Goal: Task Accomplishment & Management: Complete application form

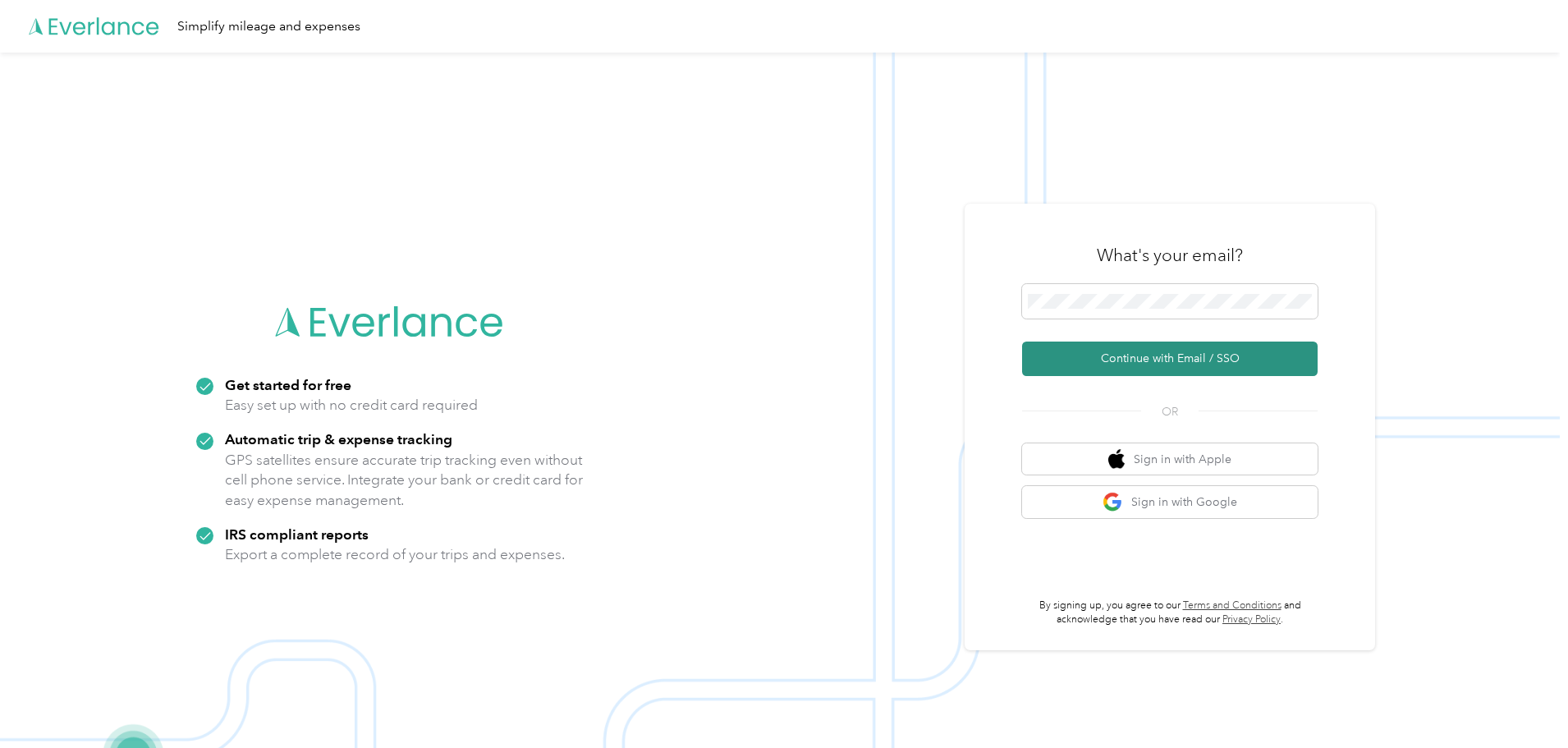
click at [1200, 358] on button "Continue with Email / SSO" at bounding box center [1169, 359] width 295 height 35
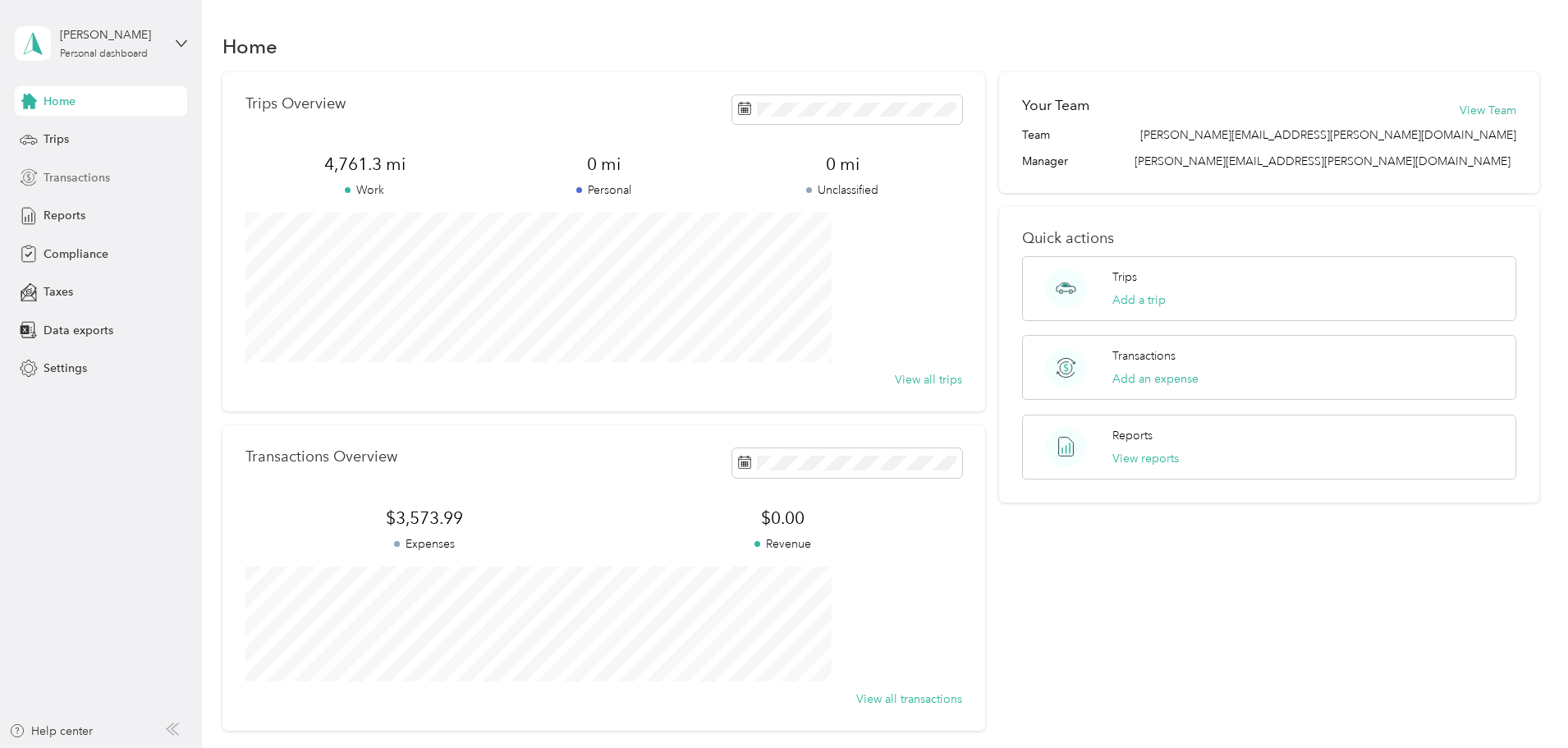
click at [75, 181] on span "Transactions" at bounding box center [77, 177] width 67 height 17
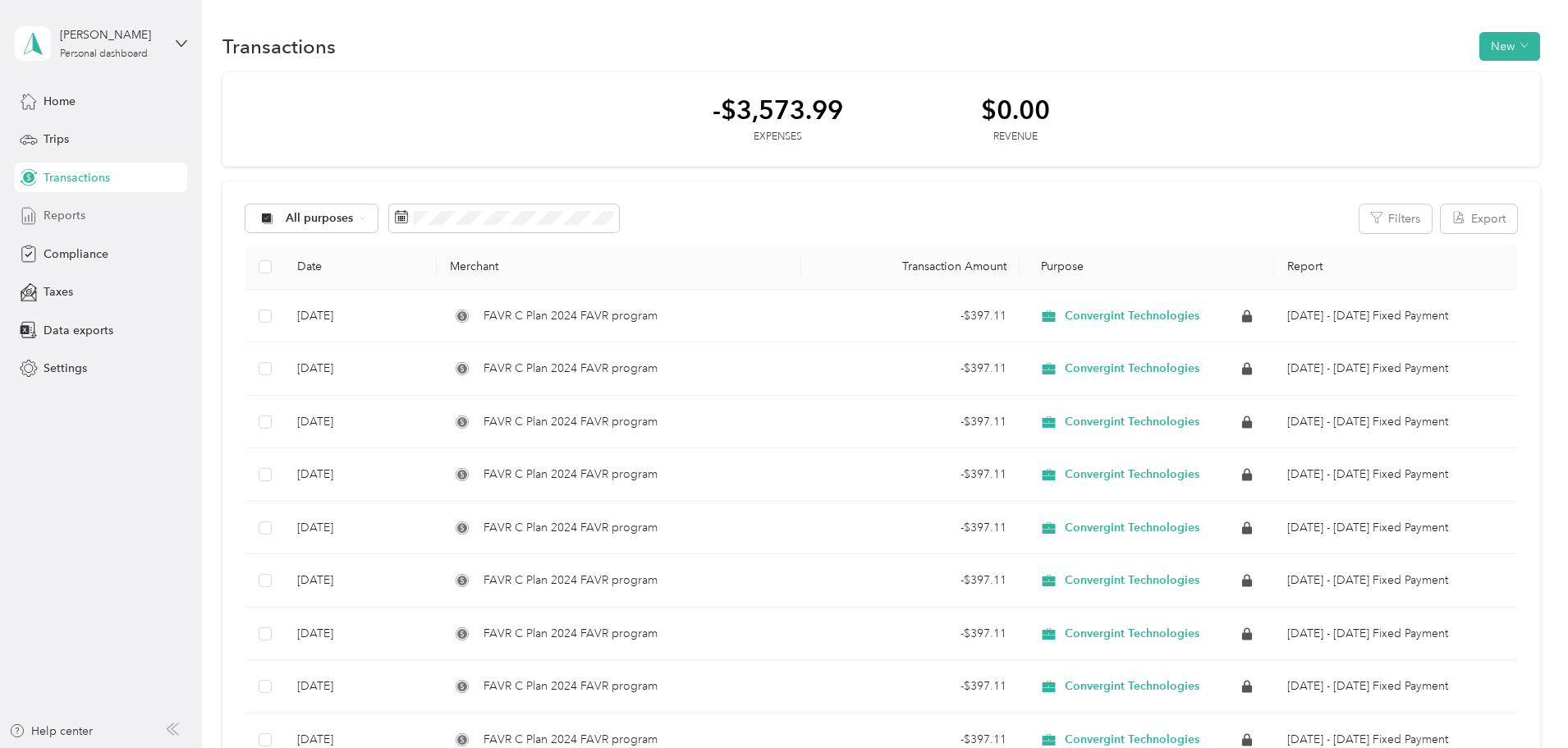
click at [52, 213] on span "Reports" at bounding box center [65, 215] width 42 height 17
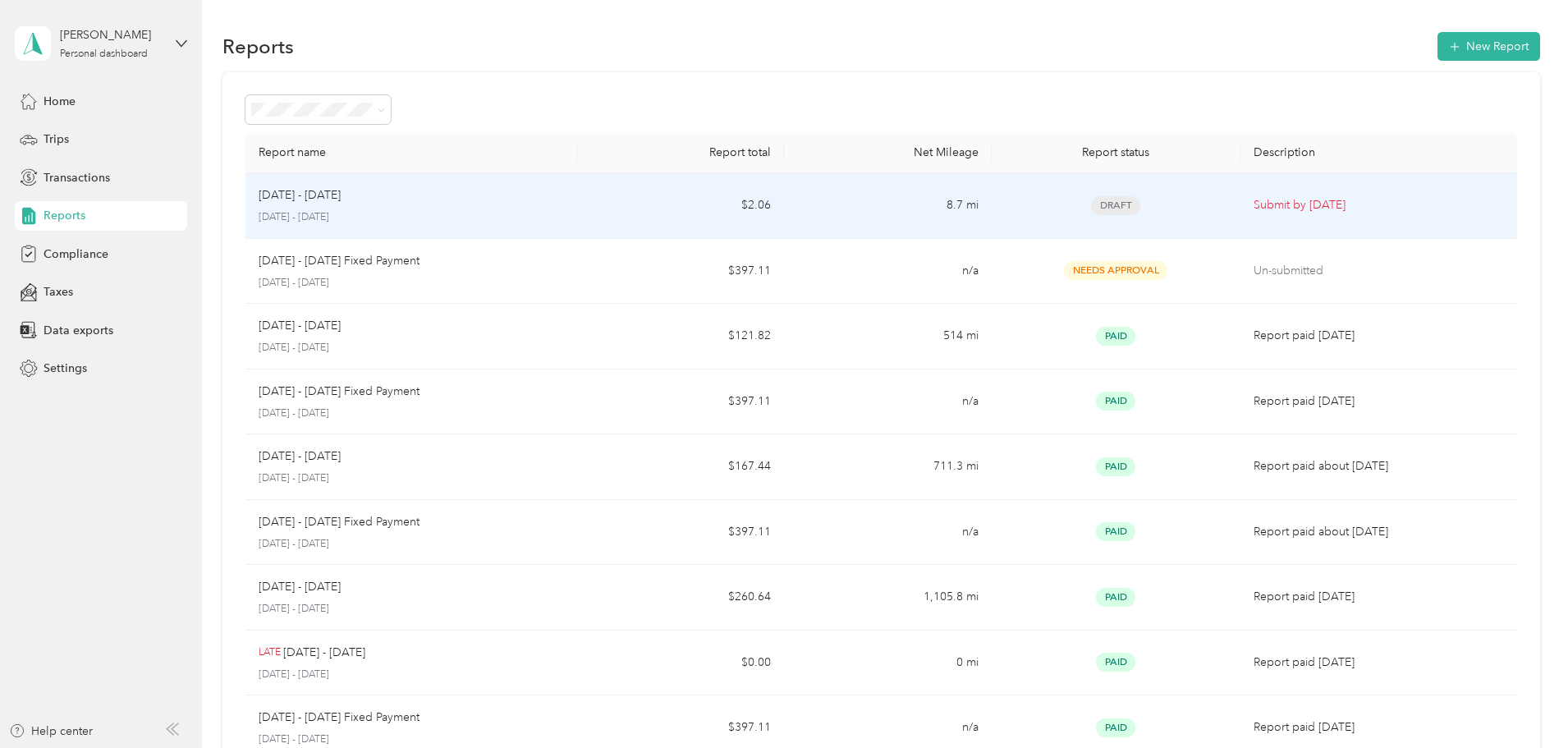
click at [1091, 203] on span "Draft" at bounding box center [1115, 206] width 49 height 19
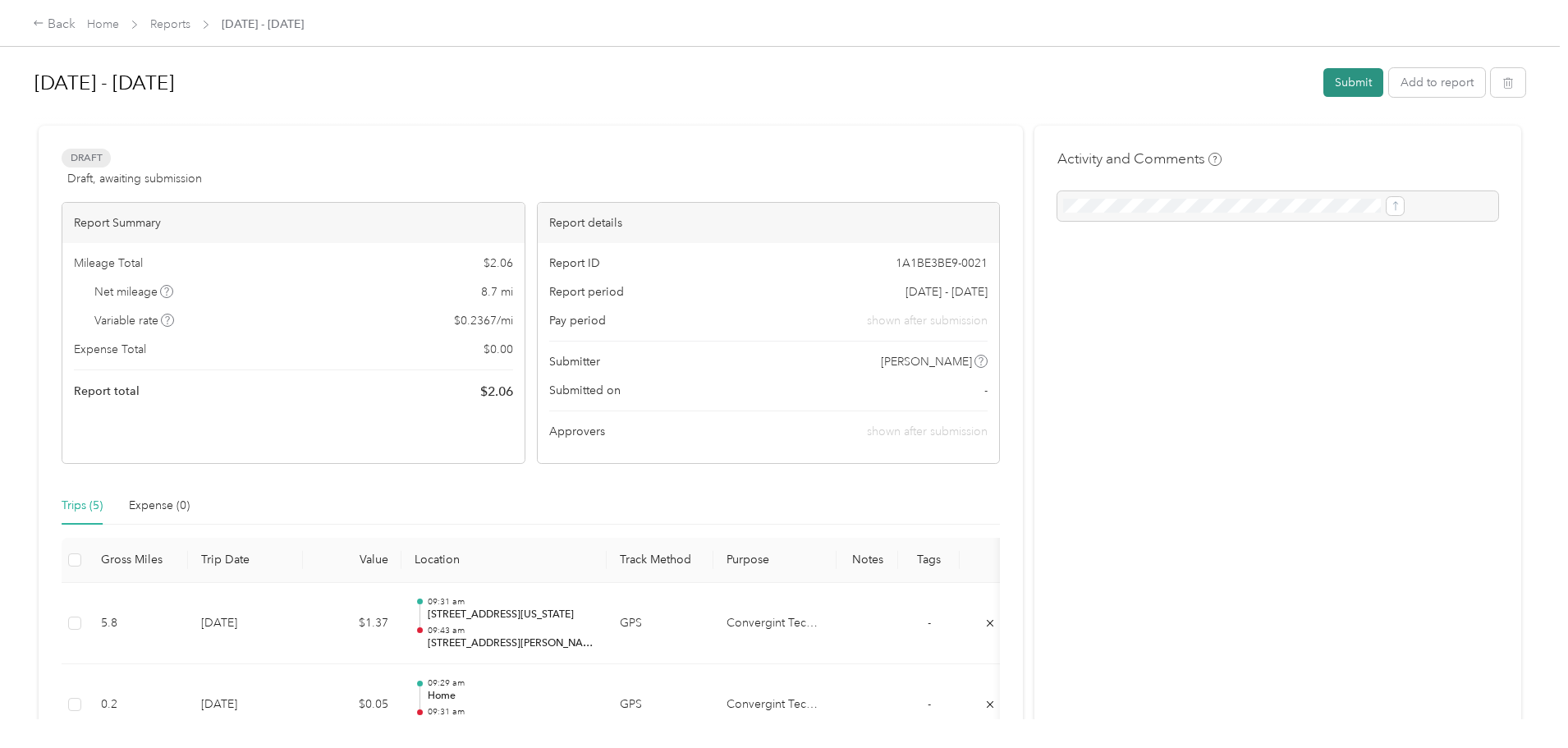
click at [1323, 84] on button "Submit" at bounding box center [1353, 82] width 60 height 28
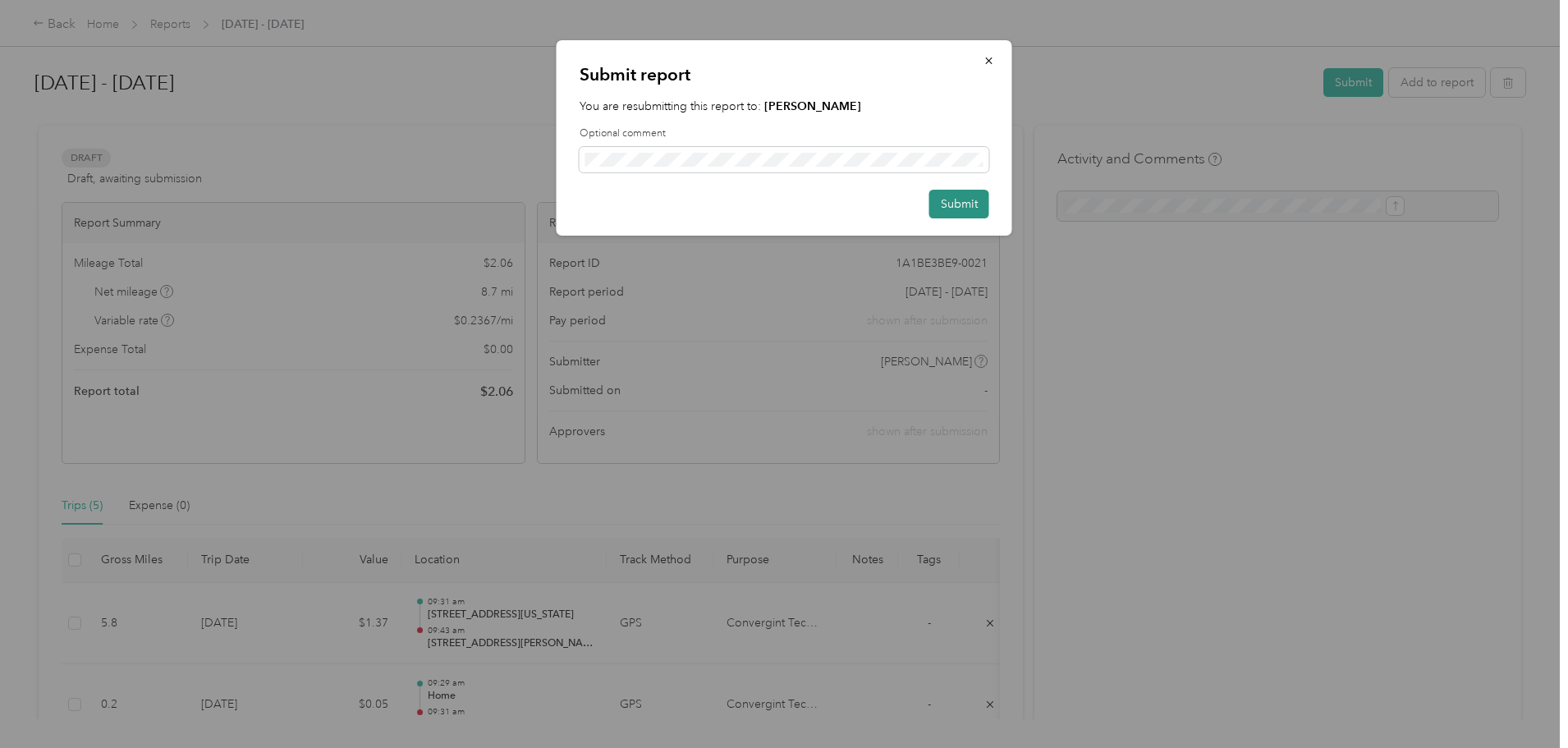
click at [954, 205] on button "Submit" at bounding box center [959, 203] width 60 height 28
